Goal: Communication & Community: Answer question/provide support

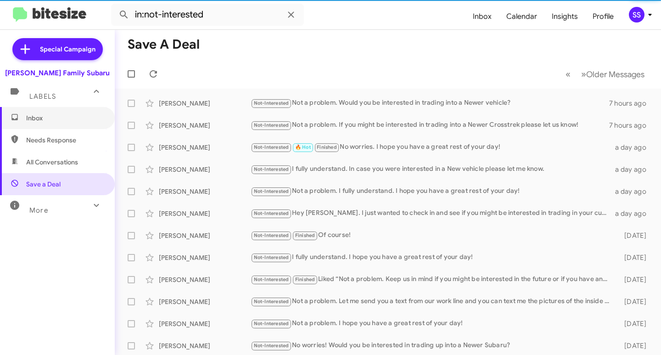
click at [67, 123] on span "Inbox" at bounding box center [57, 118] width 115 height 22
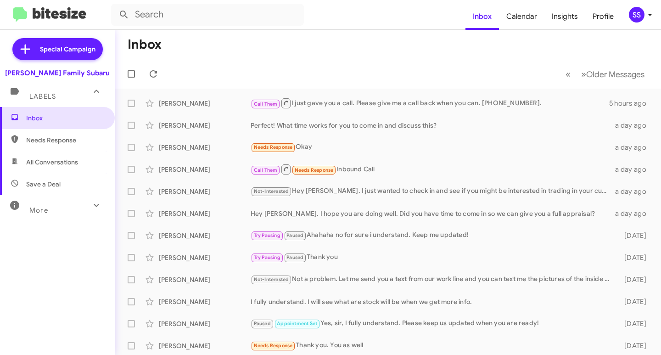
click at [59, 183] on span "Save a Deal" at bounding box center [43, 183] width 34 height 9
type input "in:not-interested"
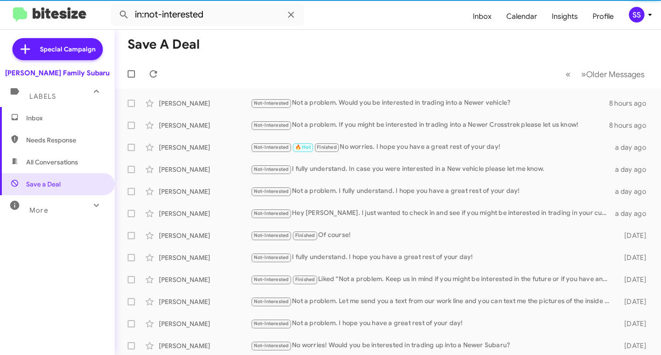
click at [57, 117] on span "Inbox" at bounding box center [65, 117] width 78 height 9
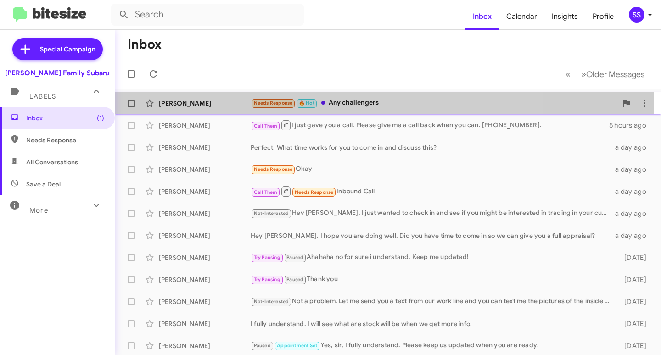
click at [190, 101] on div "[PERSON_NAME]" at bounding box center [205, 103] width 92 height 9
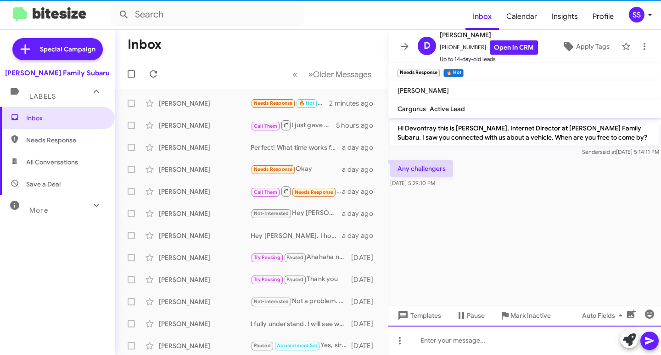
click at [463, 337] on div at bounding box center [524, 339] width 273 height 29
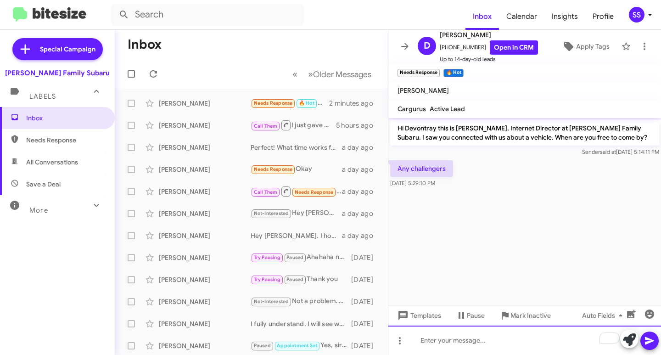
click at [465, 346] on div "To enrich screen reader interactions, please activate Accessibility in Grammarl…" at bounding box center [524, 339] width 273 height 29
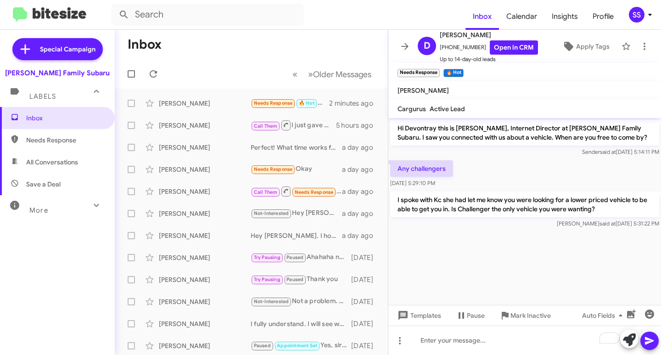
click at [61, 183] on span "Save a Deal" at bounding box center [57, 184] width 115 height 22
type input "in:not-interested"
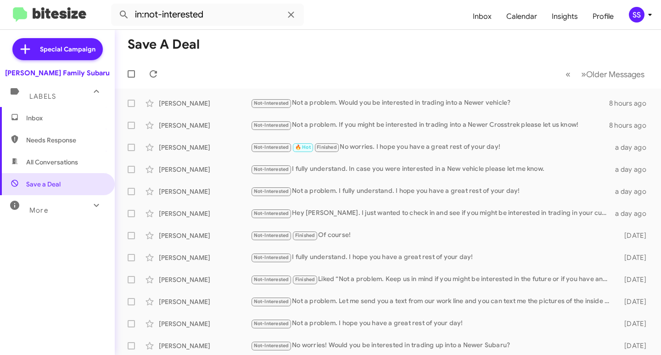
click at [54, 126] on span "Inbox" at bounding box center [57, 118] width 115 height 22
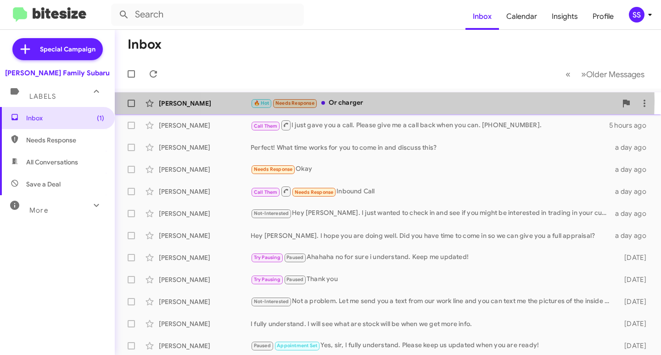
click at [369, 100] on div "🔥 Hot Needs Response Or charger" at bounding box center [434, 103] width 366 height 11
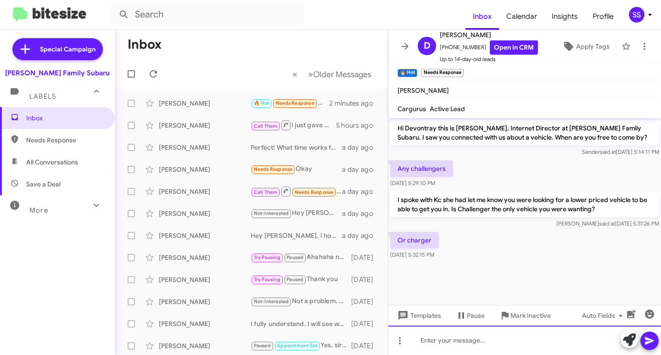
click at [441, 336] on div at bounding box center [524, 339] width 273 height 29
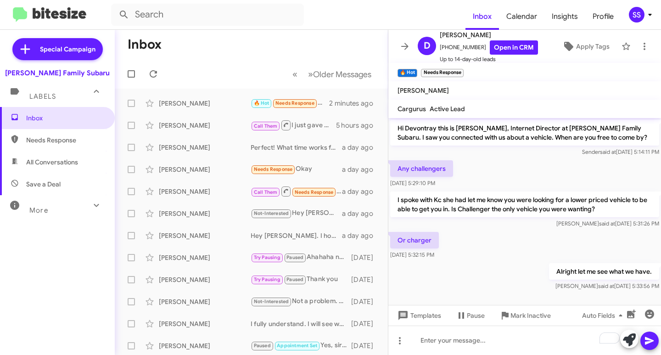
click at [56, 175] on span "Save a Deal" at bounding box center [57, 184] width 115 height 22
type input "in:not-interested"
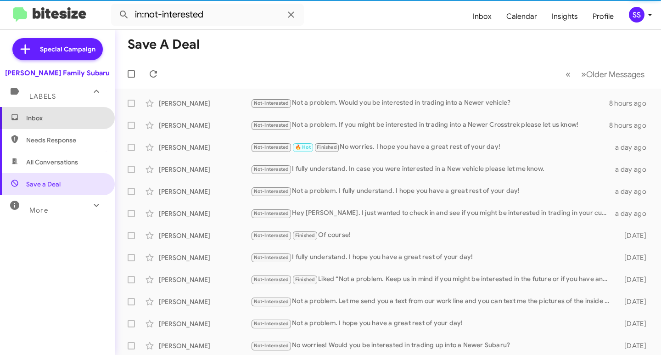
click at [84, 115] on span "Inbox" at bounding box center [65, 117] width 78 height 9
